Goal: Check status: Check status

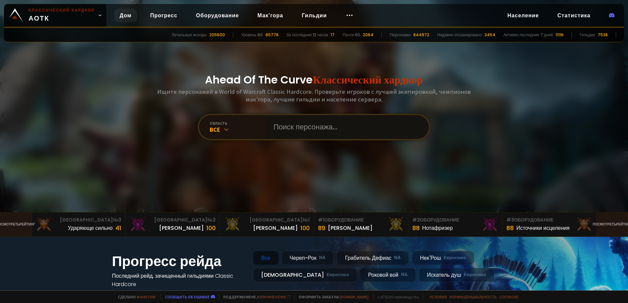
click at [275, 130] on input "text" at bounding box center [346, 127] width 152 height 24
type input "р"
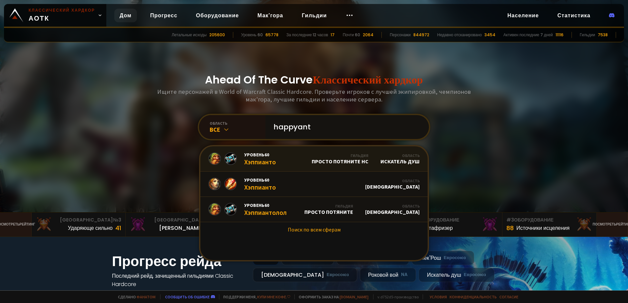
type input "happyant"
click at [267, 161] on font "Хэппианто" at bounding box center [260, 162] width 32 height 8
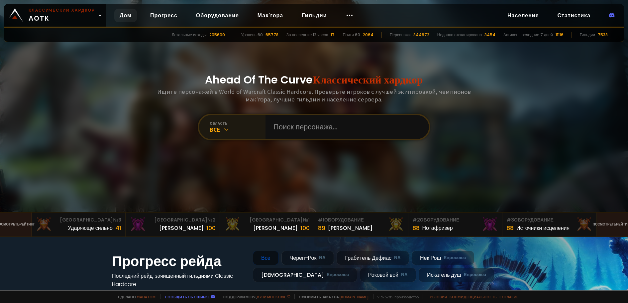
click at [229, 125] on div "область" at bounding box center [238, 123] width 56 height 5
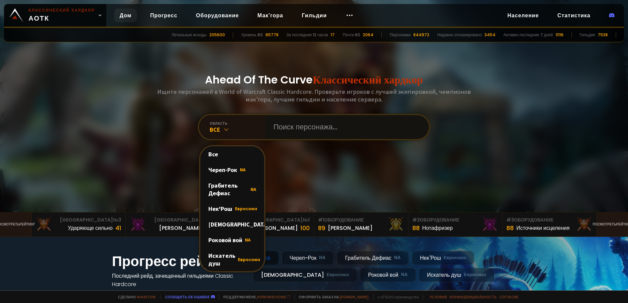
click at [286, 127] on input "text" at bounding box center [346, 127] width 152 height 24
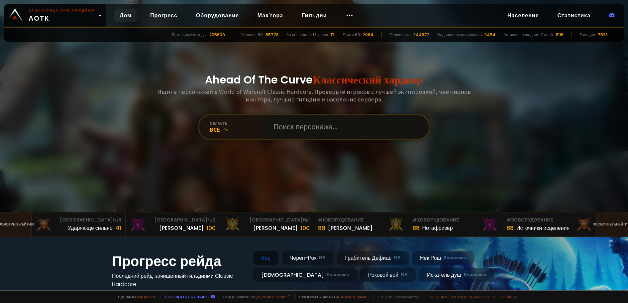
paste input "Happyanto"
type input "Happyanto"
